Goal: Obtain resource: Obtain resource

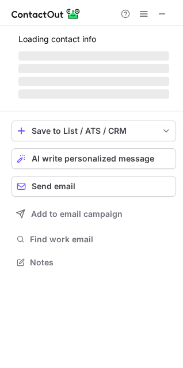
scroll to position [279, 183]
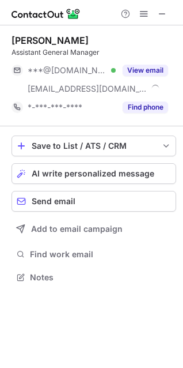
scroll to position [269, 183]
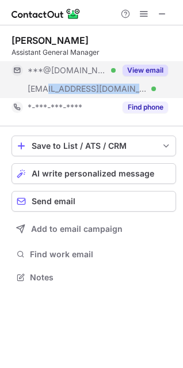
copy span "fourpoints.com"
drag, startPoint x: 108, startPoint y: 94, endPoint x: 50, endPoint y: 89, distance: 59.0
click at [47, 94] on div "***@fourpoints.com Verified" at bounding box center [64, 89] width 104 height 18
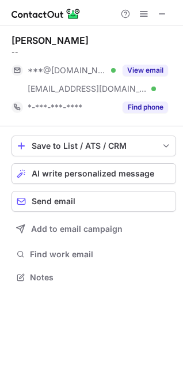
scroll to position [269, 183]
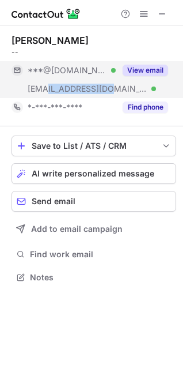
drag, startPoint x: 107, startPoint y: 92, endPoint x: 48, endPoint y: 93, distance: 58.2
click at [48, 93] on div "***@fourpoints.com Verified" at bounding box center [72, 89] width 88 height 10
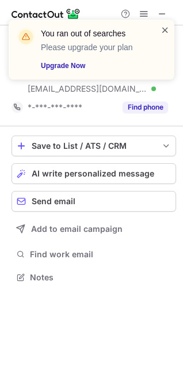
click at [167, 29] on span at bounding box center [165, 30] width 9 height 12
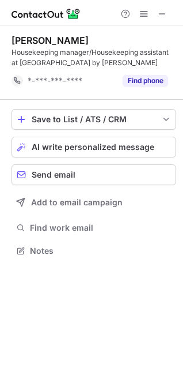
scroll to position [243, 183]
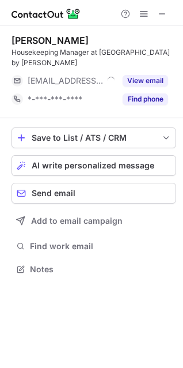
scroll to position [261, 183]
